Goal: Check status: Check status

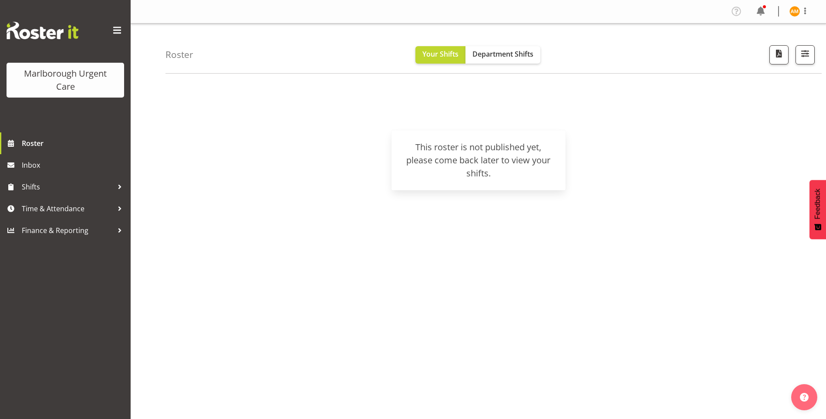
click at [113, 30] on span at bounding box center [117, 31] width 14 height 14
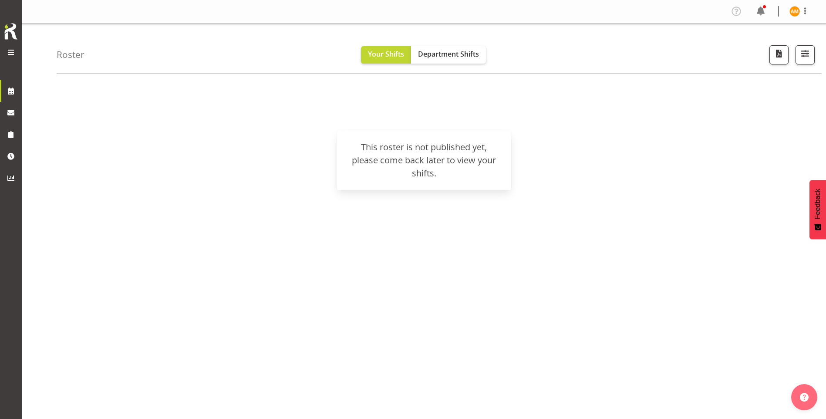
click at [10, 51] on span at bounding box center [11, 52] width 10 height 10
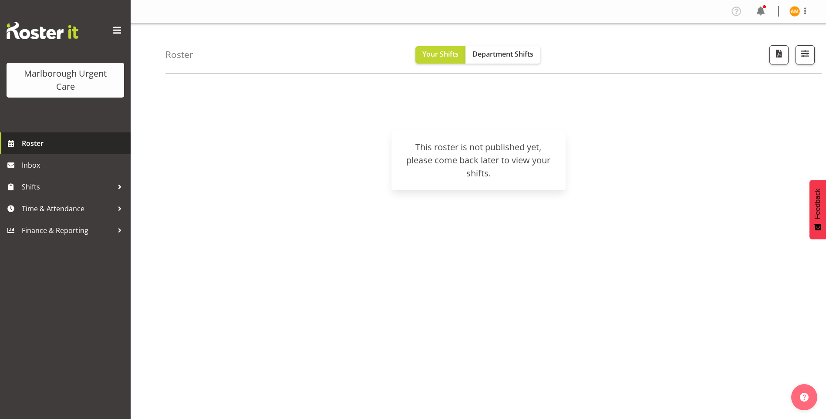
click at [29, 150] on span "Roster" at bounding box center [74, 143] width 105 height 13
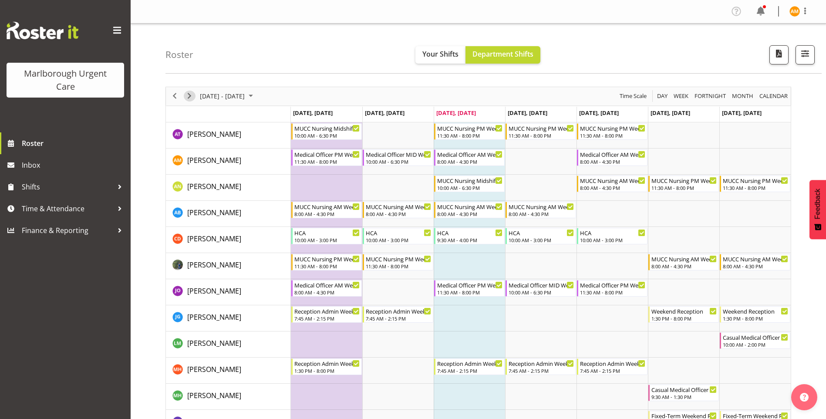
drag, startPoint x: 192, startPoint y: 96, endPoint x: 240, endPoint y: 110, distance: 49.8
click at [192, 96] on span "Next" at bounding box center [189, 96] width 10 height 11
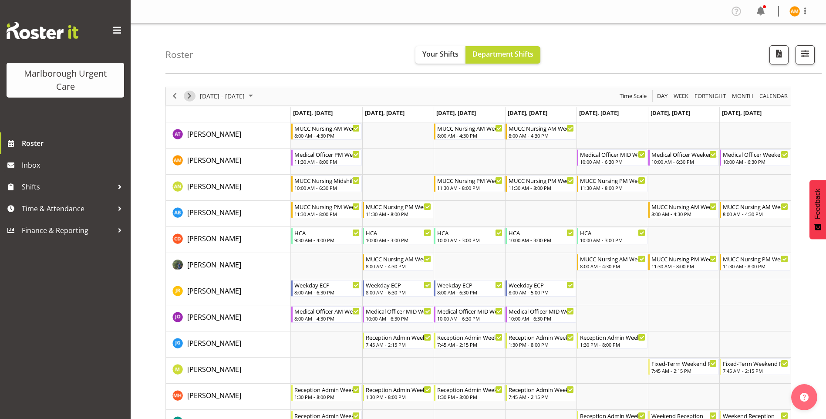
drag, startPoint x: 192, startPoint y: 101, endPoint x: 227, endPoint y: 122, distance: 41.2
click at [192, 101] on span "Next" at bounding box center [189, 96] width 10 height 11
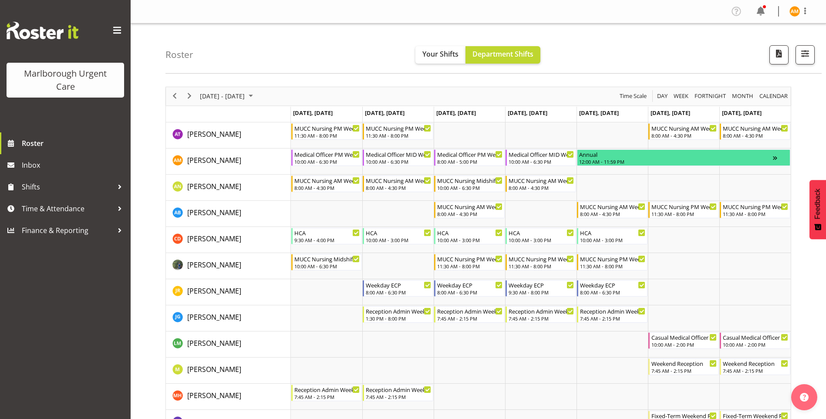
drag, startPoint x: 577, startPoint y: 51, endPoint x: 578, endPoint y: 55, distance: 4.9
click at [577, 51] on div "Roster Your Shifts Department Shifts All Locations [GEOGRAPHIC_DATA] Select All…" at bounding box center [494, 49] width 657 height 50
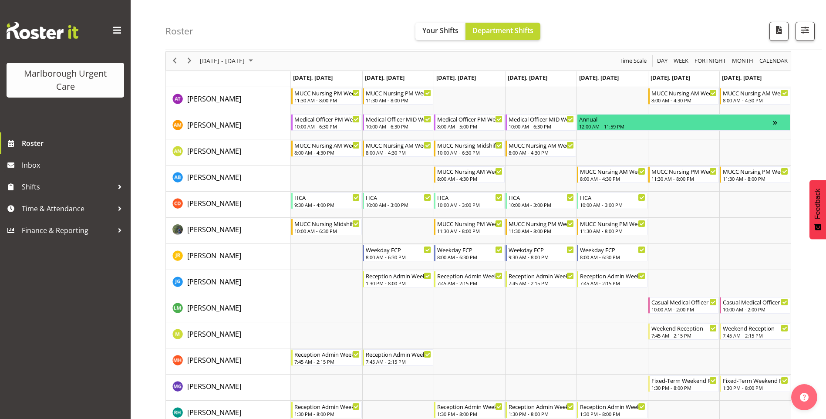
scroll to position [58, 0]
